Goal: Task Accomplishment & Management: Manage account settings

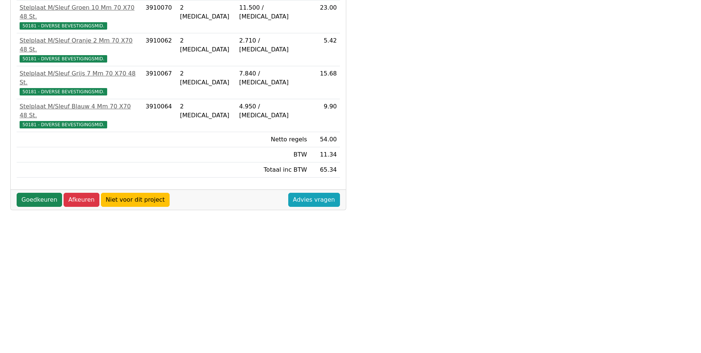
scroll to position [159, 0]
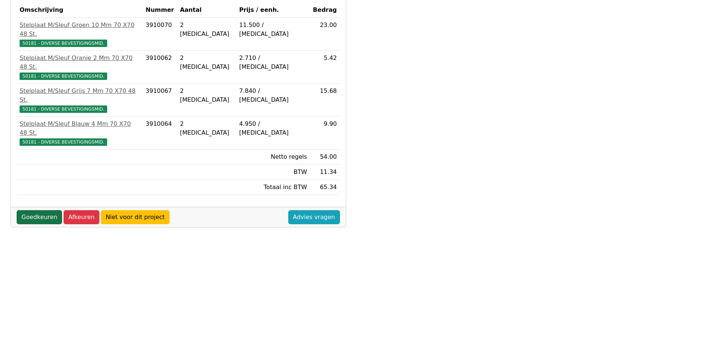
click at [49, 210] on link "Goedkeuren" at bounding box center [39, 217] width 45 height 14
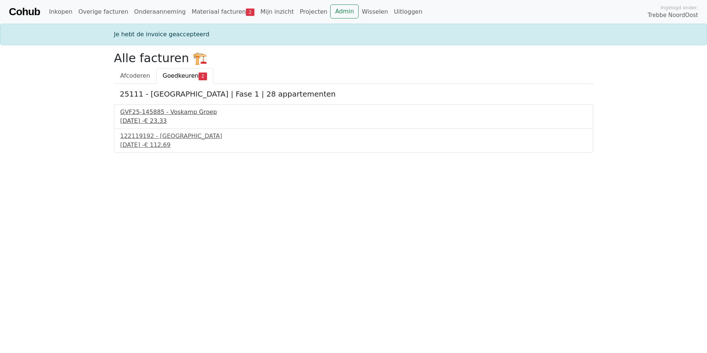
click at [181, 116] on div "[DATE] - € 23,33" at bounding box center [353, 120] width 466 height 9
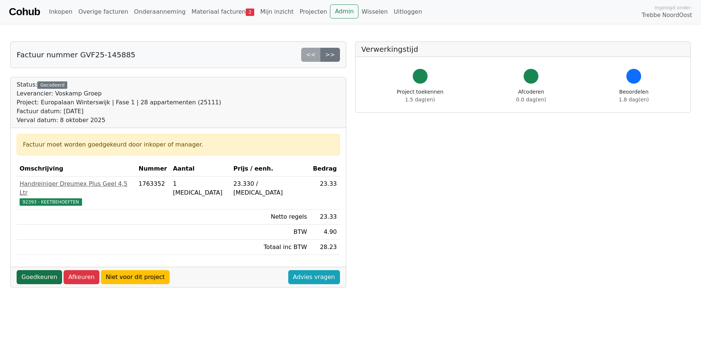
click at [32, 271] on link "Goedkeuren" at bounding box center [39, 277] width 45 height 14
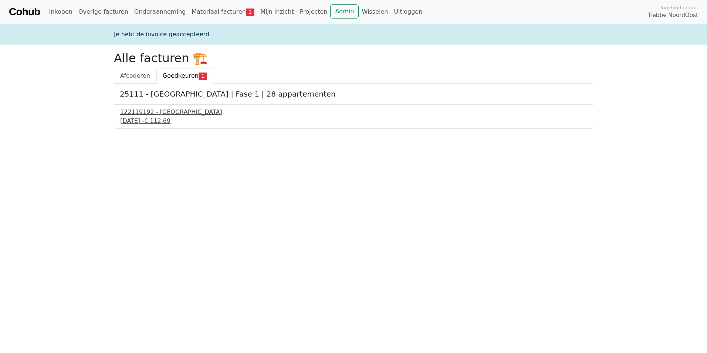
click at [160, 123] on div "[DATE] - € 112,69" at bounding box center [353, 120] width 466 height 9
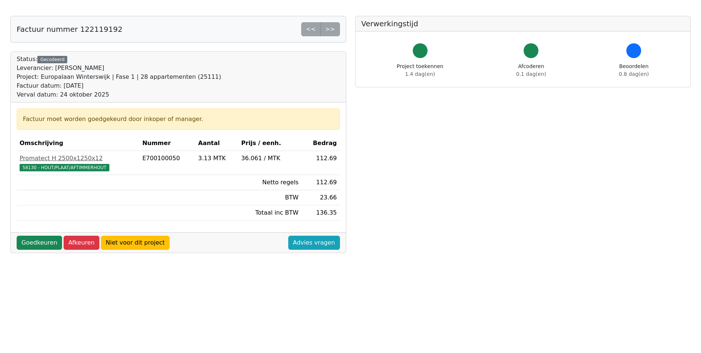
scroll to position [111, 0]
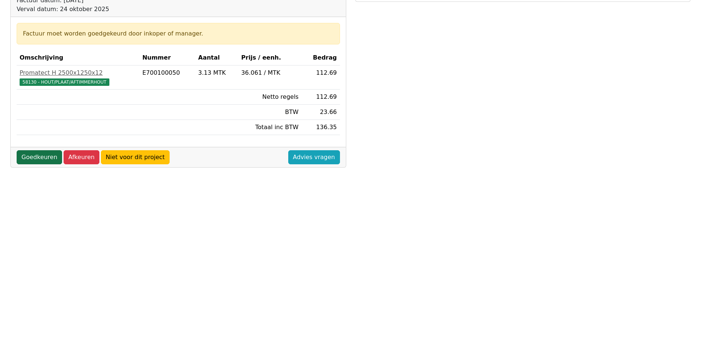
click at [41, 157] on link "Goedkeuren" at bounding box center [39, 157] width 45 height 14
